Goal: Information Seeking & Learning: Learn about a topic

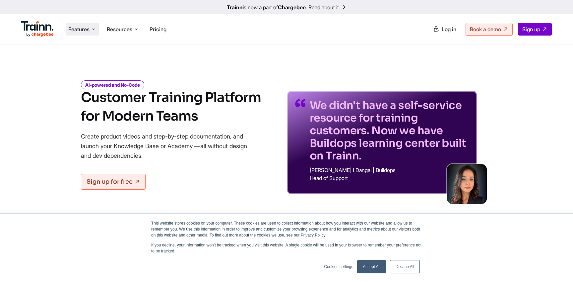
click at [87, 32] on span "Features" at bounding box center [78, 29] width 21 height 7
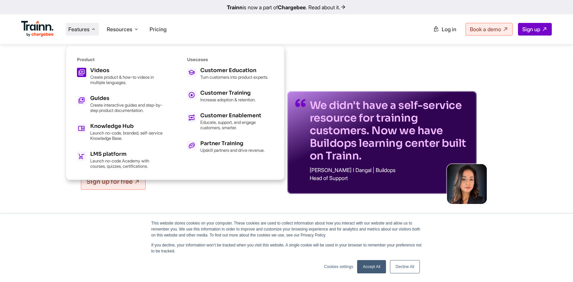
click at [105, 75] on p "Create product & how-to videos in multiple languages." at bounding box center [126, 79] width 73 height 11
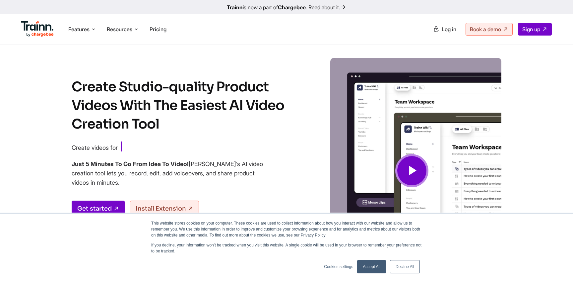
click at [212, 146] on span "Customer Education" at bounding box center [166, 146] width 91 height 11
click at [377, 265] on link "Accept All" at bounding box center [371, 266] width 29 height 13
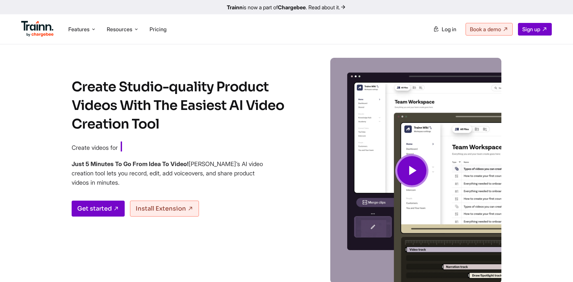
click at [292, 204] on div "Get started Install Extension" at bounding box center [185, 208] width 226 height 16
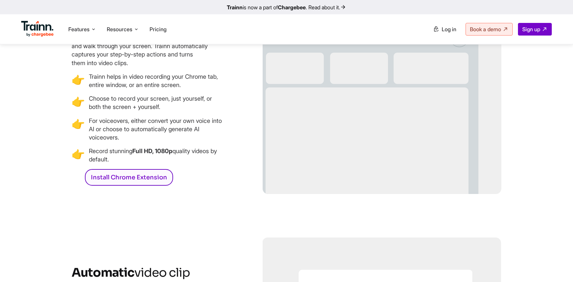
scroll to position [882, 0]
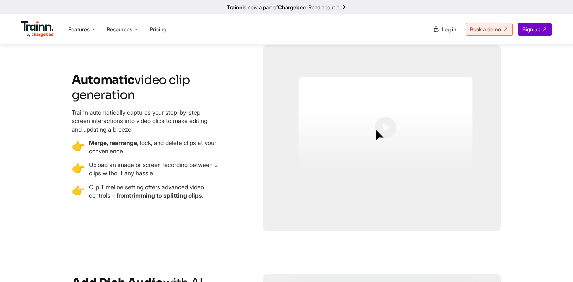
scroll to position [1196, 0]
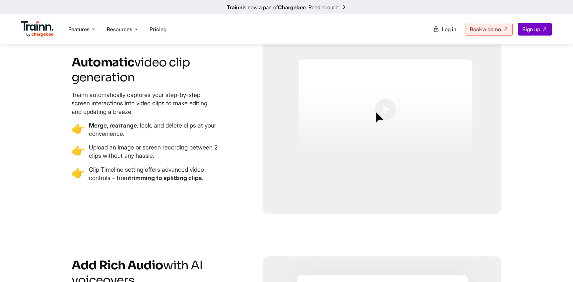
click at [211, 85] on h3 "Automatic video clip generation" at bounding box center [149, 70] width 155 height 30
click at [93, 31] on icon at bounding box center [93, 29] width 5 height 7
